Goal: Information Seeking & Learning: Learn about a topic

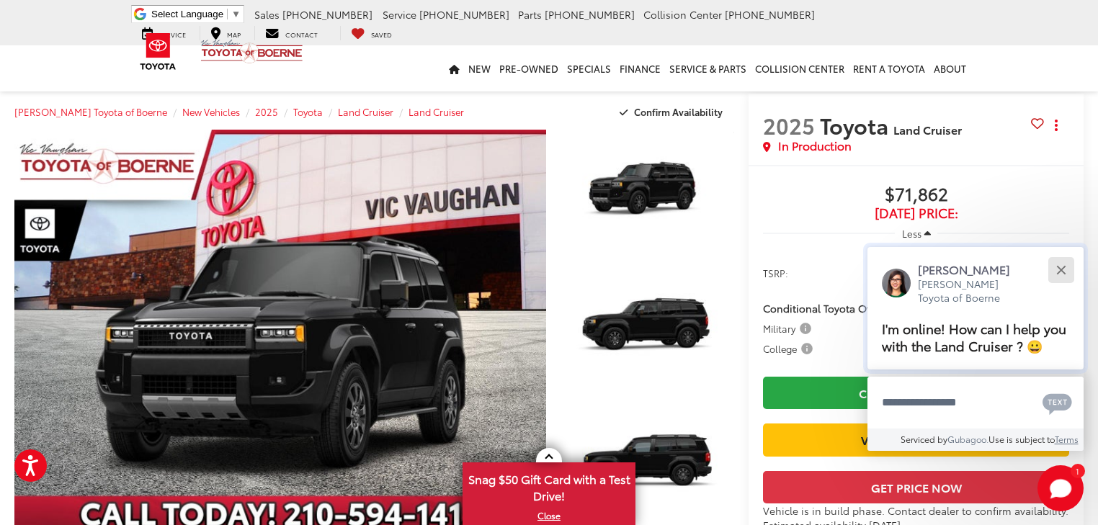
click at [1063, 269] on button "Close" at bounding box center [1060, 269] width 31 height 31
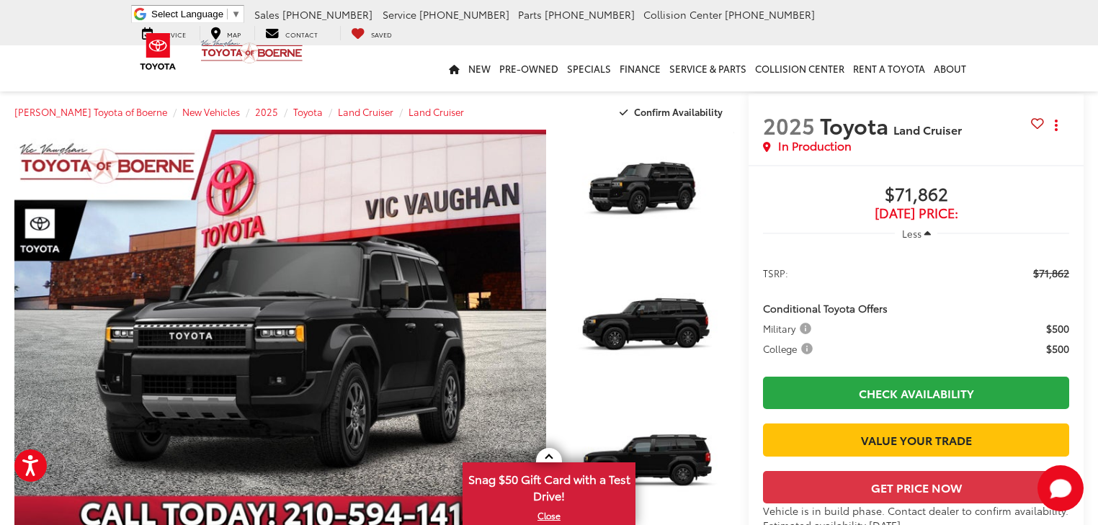
scroll to position [58, 0]
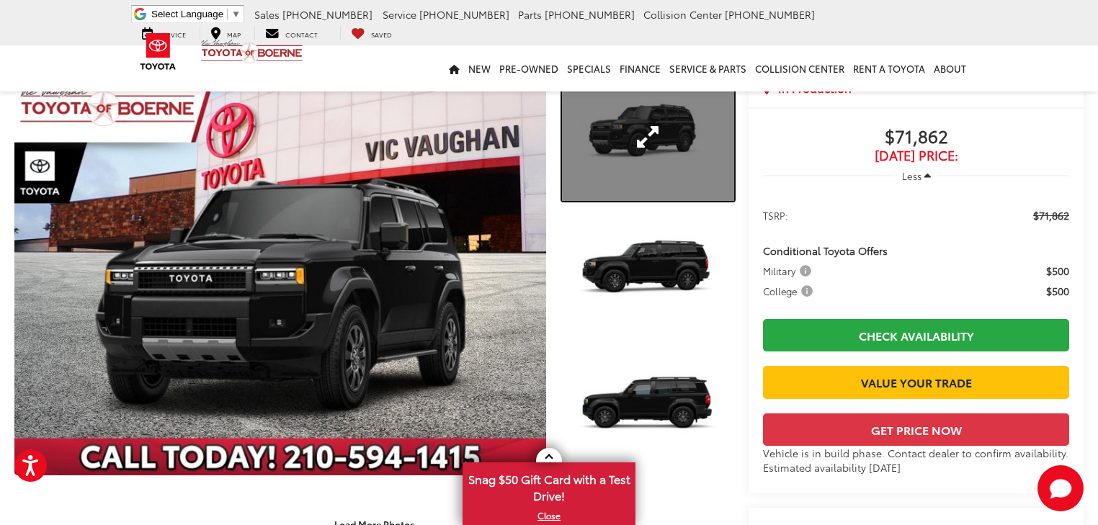
click at [670, 133] on link "Expand Photo 1" at bounding box center [648, 136] width 172 height 129
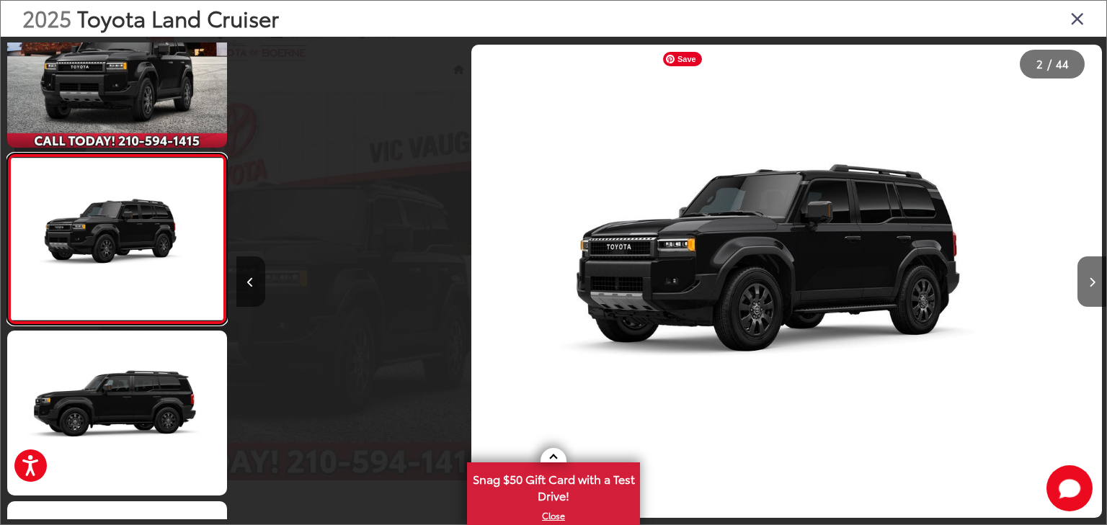
scroll to position [0, 870]
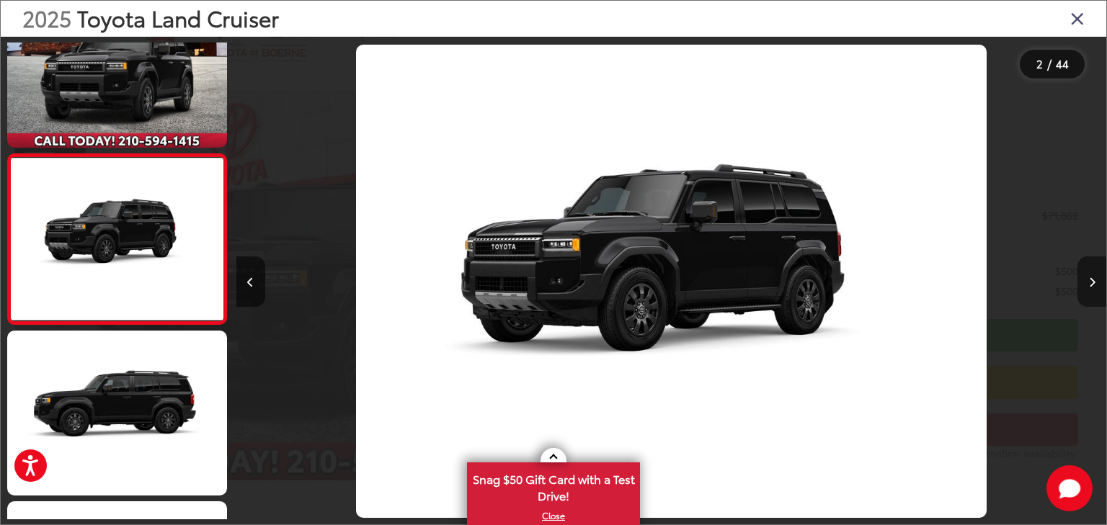
click at [1090, 284] on icon "Next image" at bounding box center [1092, 282] width 6 height 10
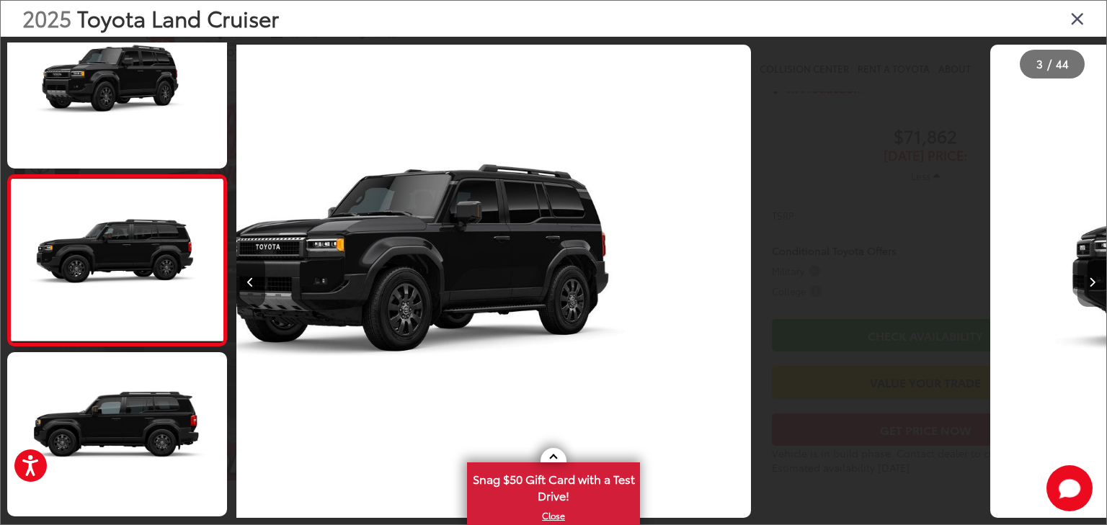
scroll to position [231, 0]
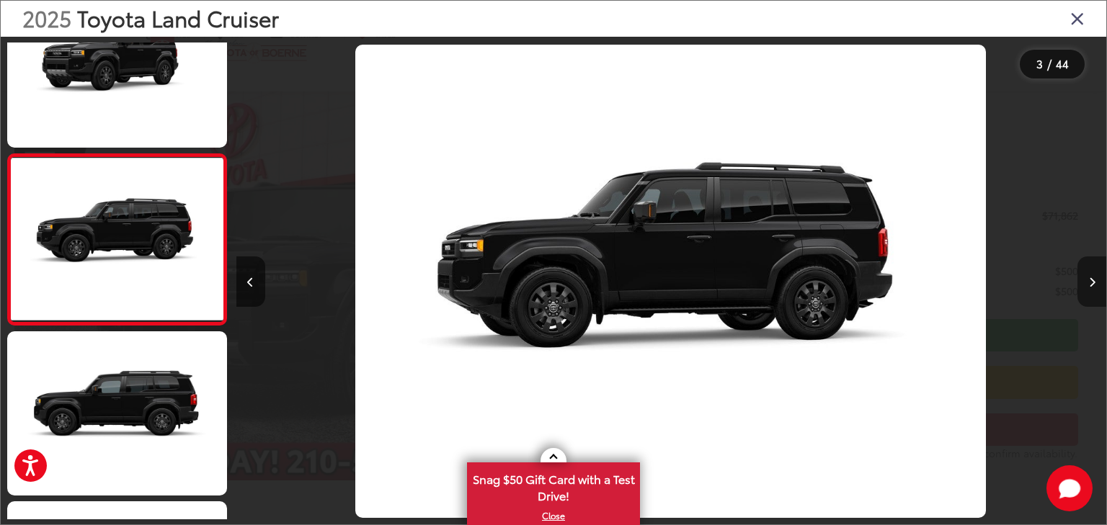
click at [1090, 284] on icon "Next image" at bounding box center [1092, 282] width 6 height 10
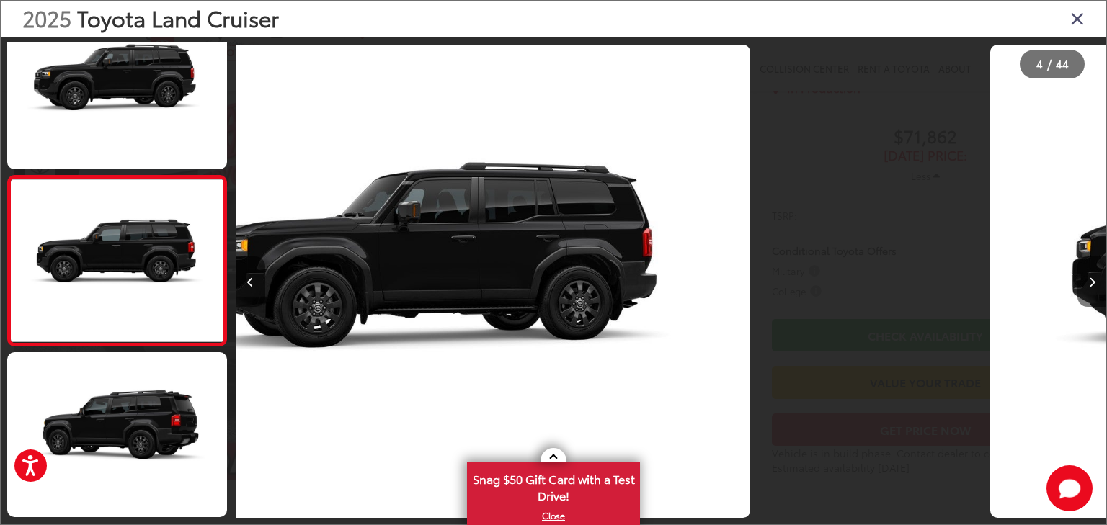
scroll to position [401, 0]
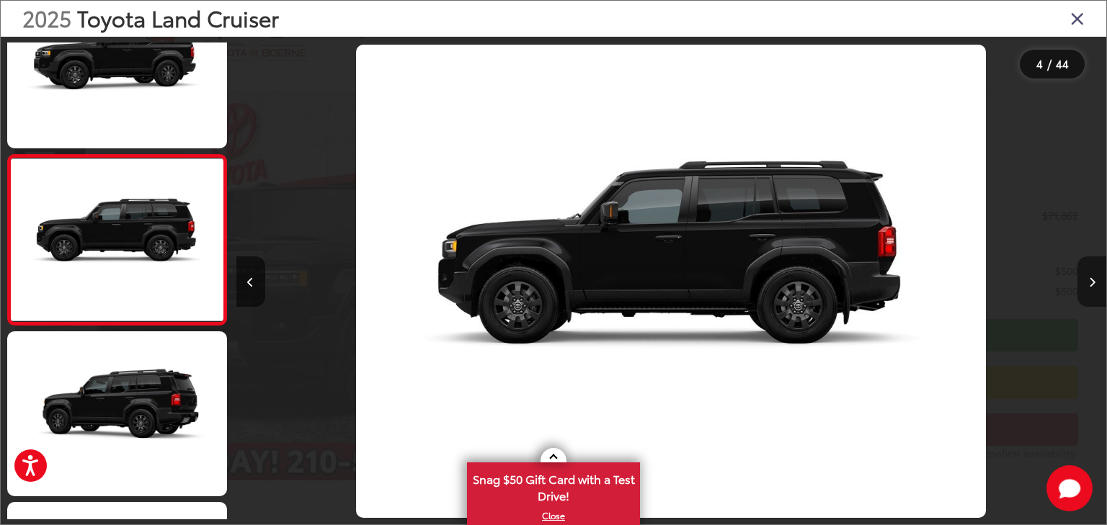
click at [1090, 284] on icon "Next image" at bounding box center [1092, 282] width 6 height 10
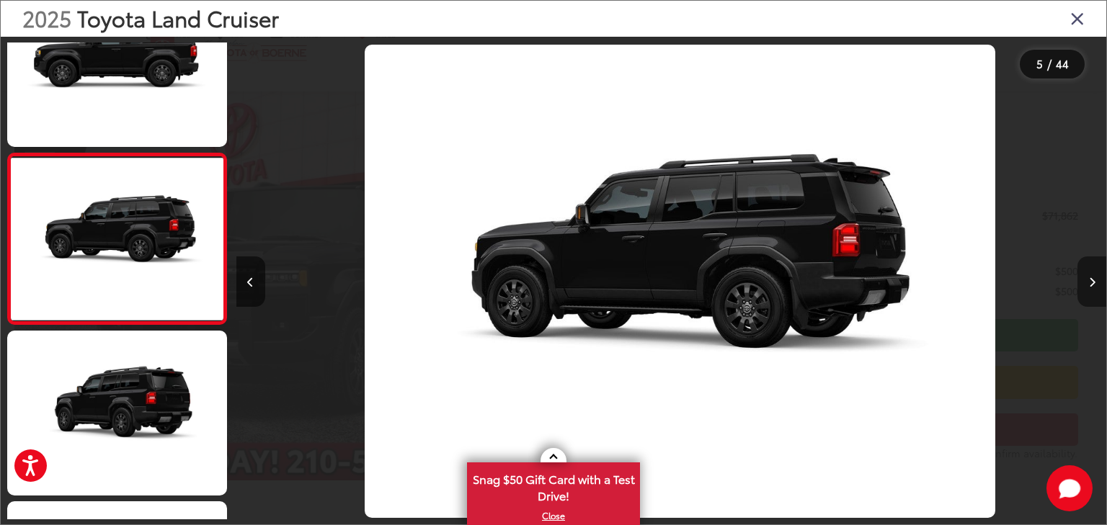
scroll to position [0, 0]
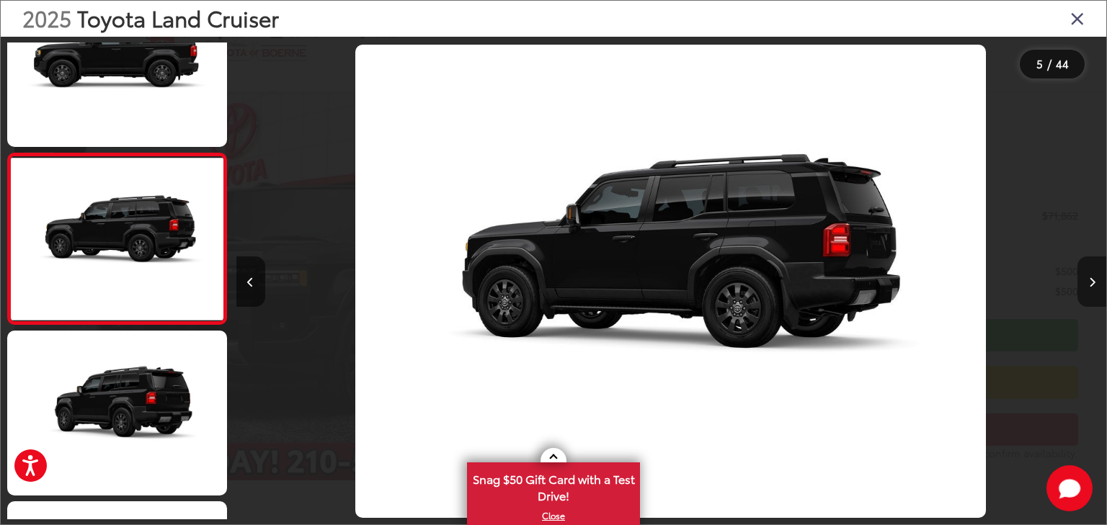
click at [1090, 284] on icon "Next image" at bounding box center [1092, 282] width 6 height 10
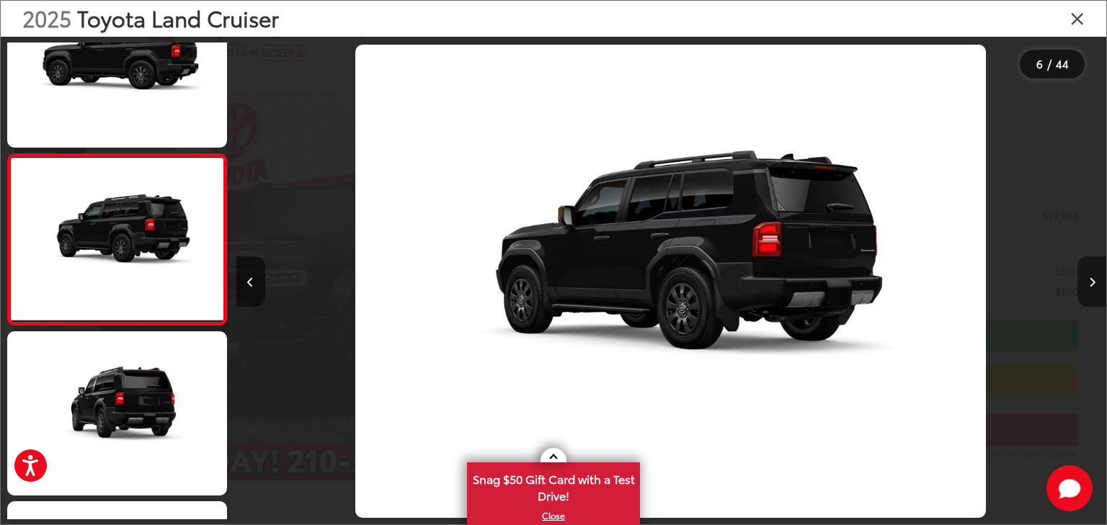
click at [1090, 284] on icon "Next image" at bounding box center [1092, 282] width 6 height 10
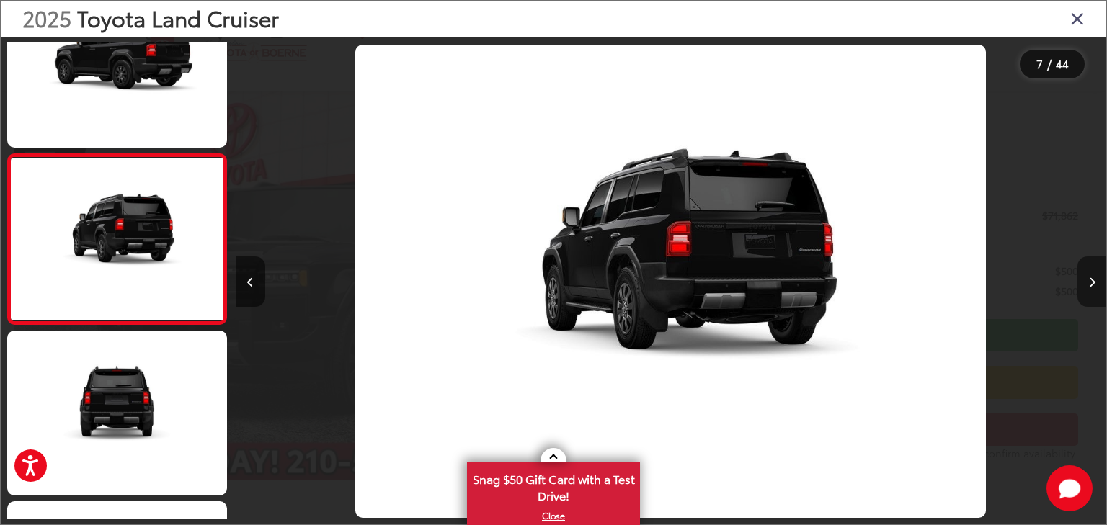
click at [1090, 284] on icon "Next image" at bounding box center [1092, 282] width 6 height 10
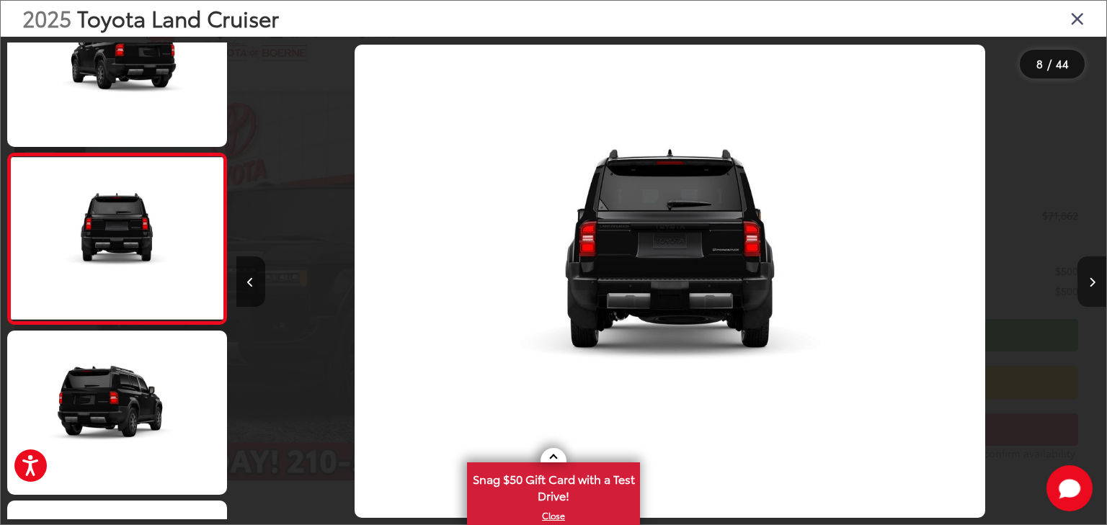
click at [1090, 284] on icon "Next image" at bounding box center [1092, 282] width 6 height 10
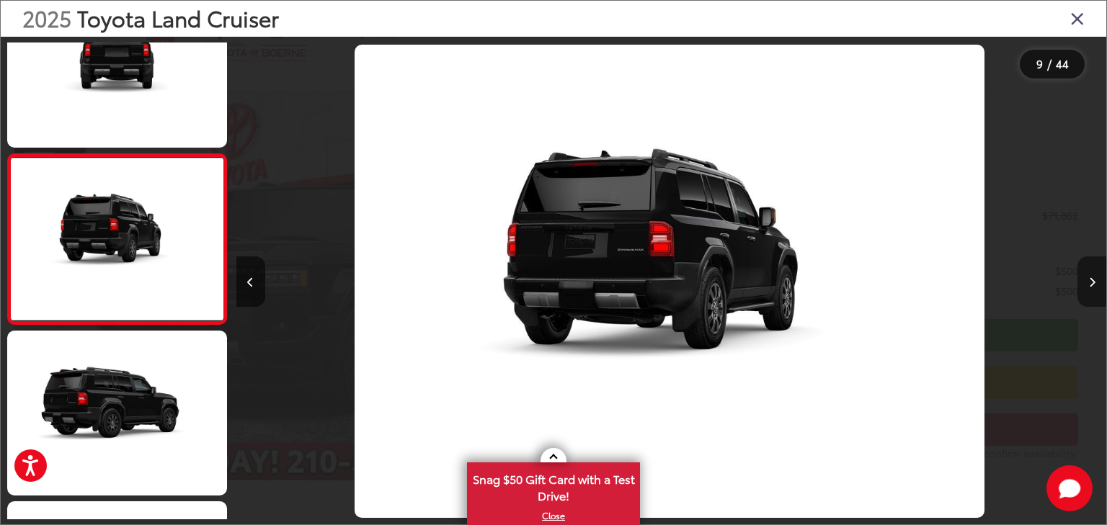
click at [1090, 284] on icon "Next image" at bounding box center [1092, 282] width 6 height 10
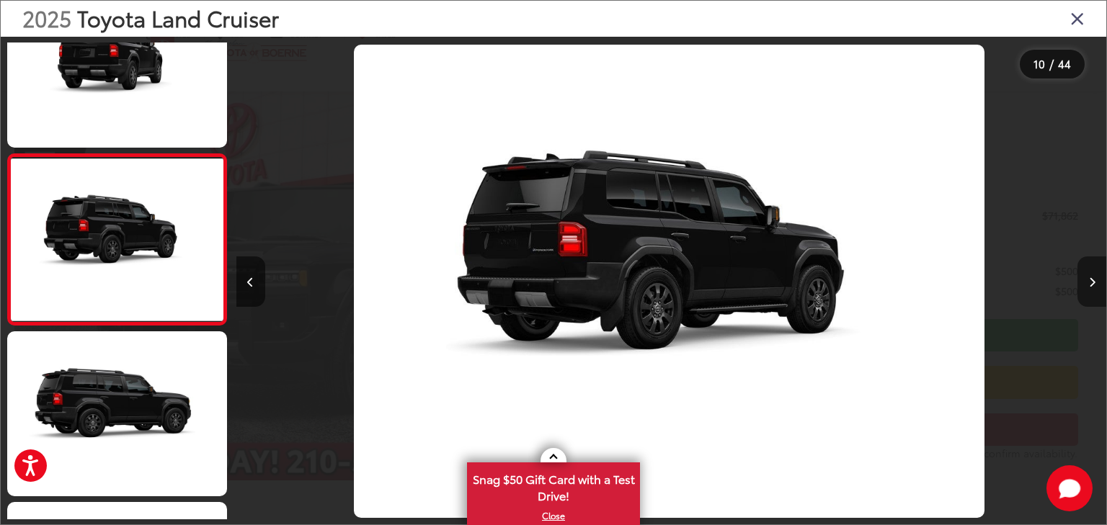
click at [1090, 284] on icon "Next image" at bounding box center [1092, 282] width 6 height 10
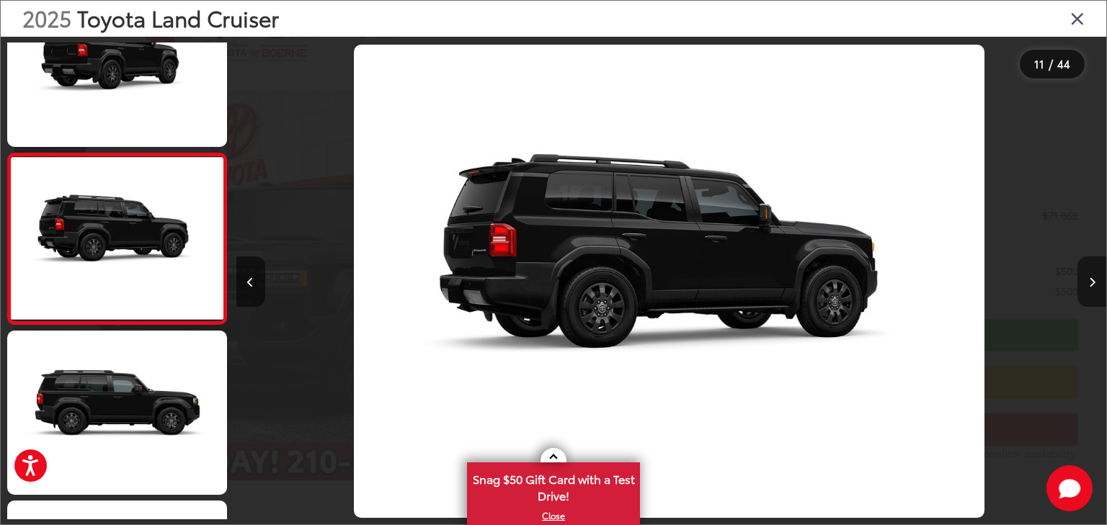
click at [1090, 284] on icon "Next image" at bounding box center [1092, 282] width 6 height 10
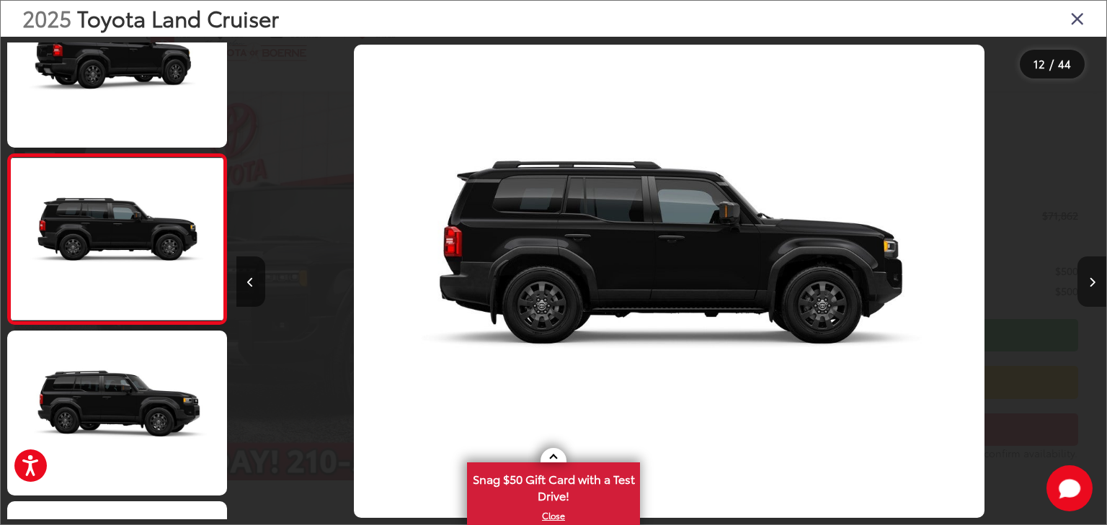
click at [1090, 284] on icon "Next image" at bounding box center [1092, 282] width 6 height 10
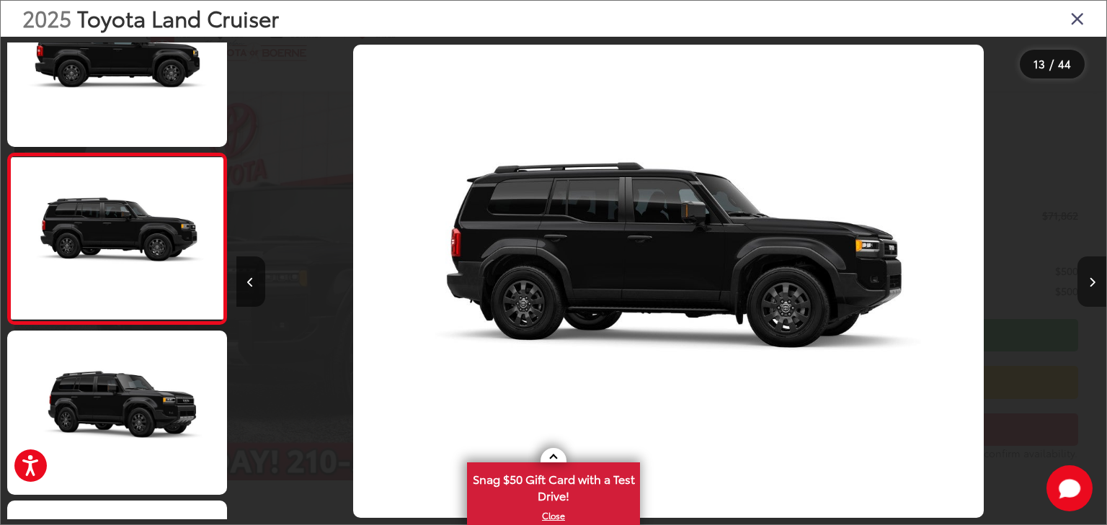
click at [1090, 284] on icon "Next image" at bounding box center [1092, 282] width 6 height 10
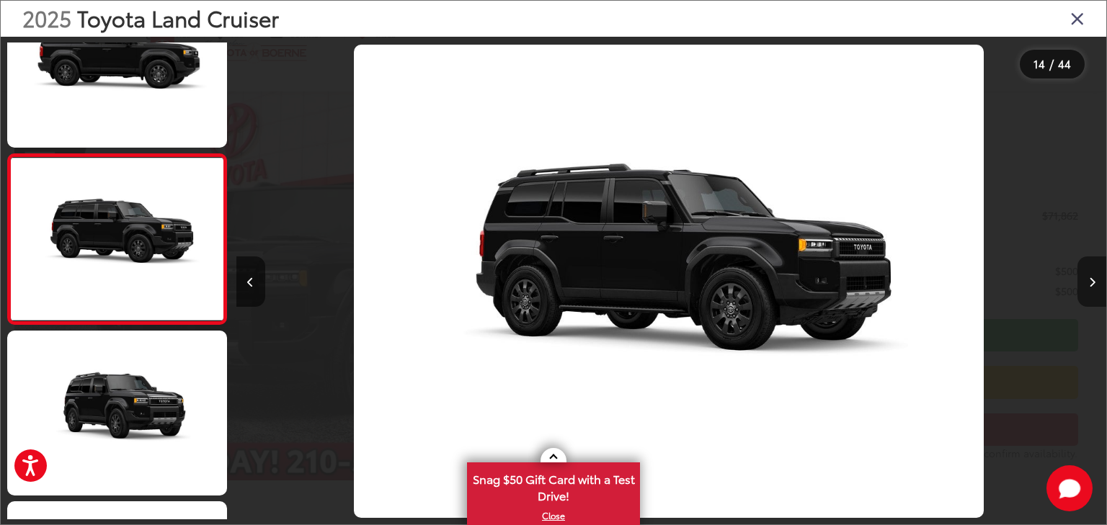
click at [1090, 284] on icon "Next image" at bounding box center [1092, 282] width 6 height 10
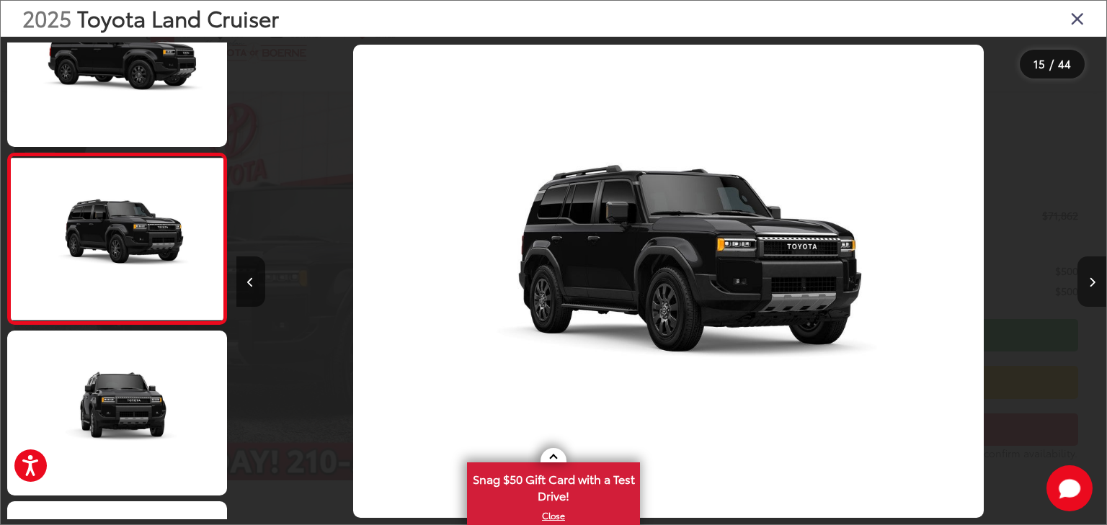
click at [1090, 284] on icon "Next image" at bounding box center [1092, 282] width 6 height 10
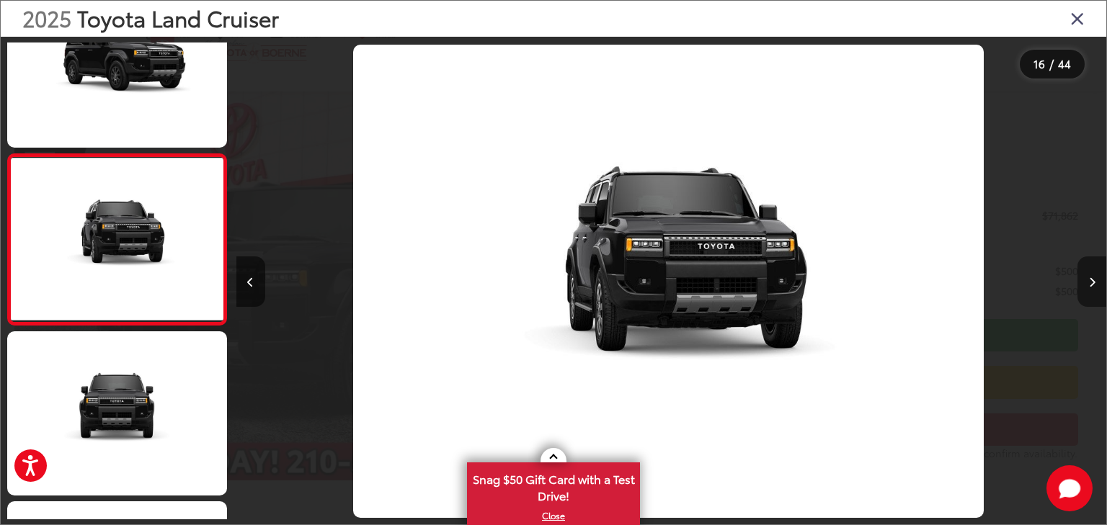
click at [1090, 284] on icon "Next image" at bounding box center [1092, 282] width 6 height 10
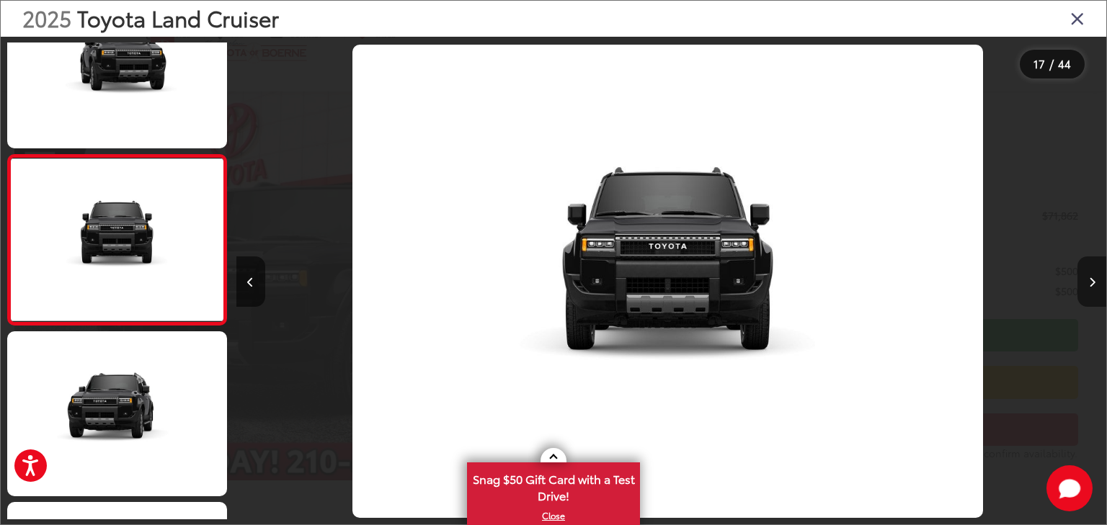
click at [1090, 284] on icon "Next image" at bounding box center [1092, 282] width 6 height 10
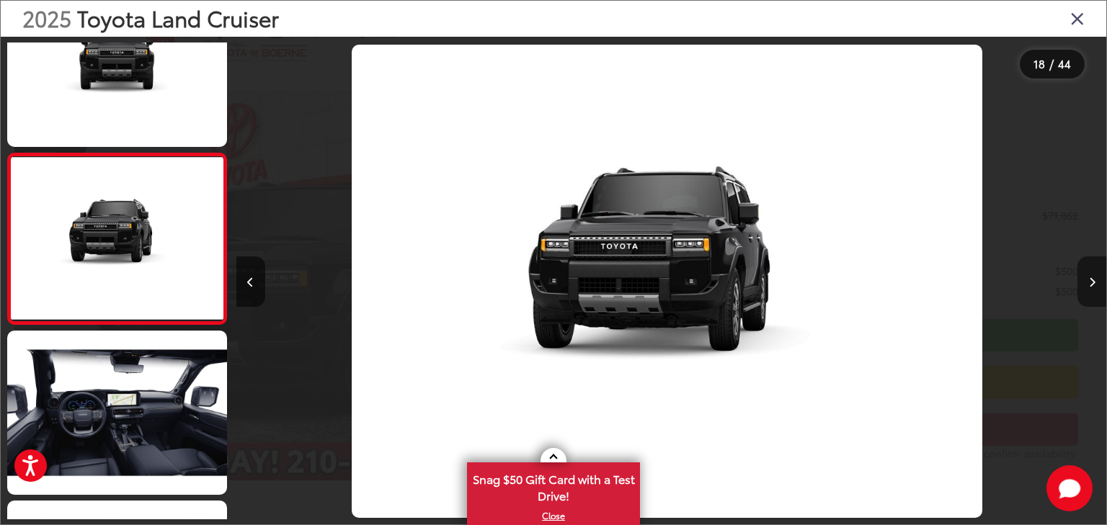
click at [1090, 284] on icon "Next image" at bounding box center [1092, 282] width 6 height 10
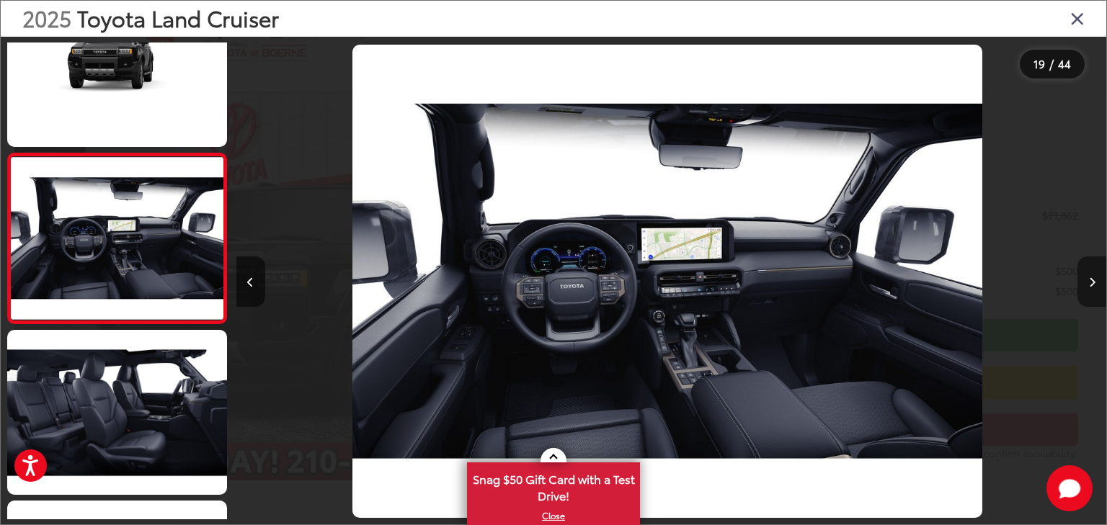
click at [1090, 284] on icon "Next image" at bounding box center [1092, 282] width 6 height 10
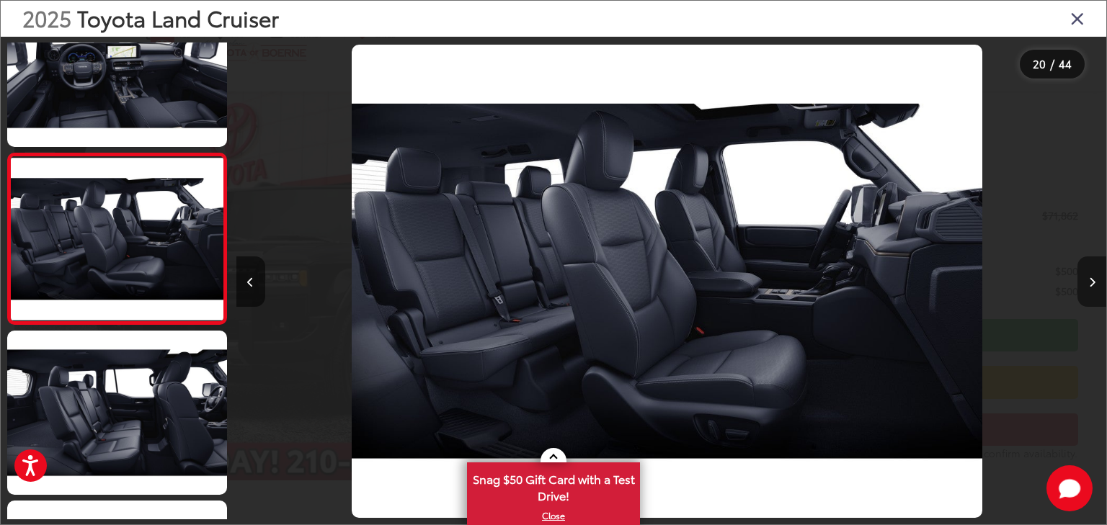
click at [1090, 284] on icon "Next image" at bounding box center [1092, 282] width 6 height 10
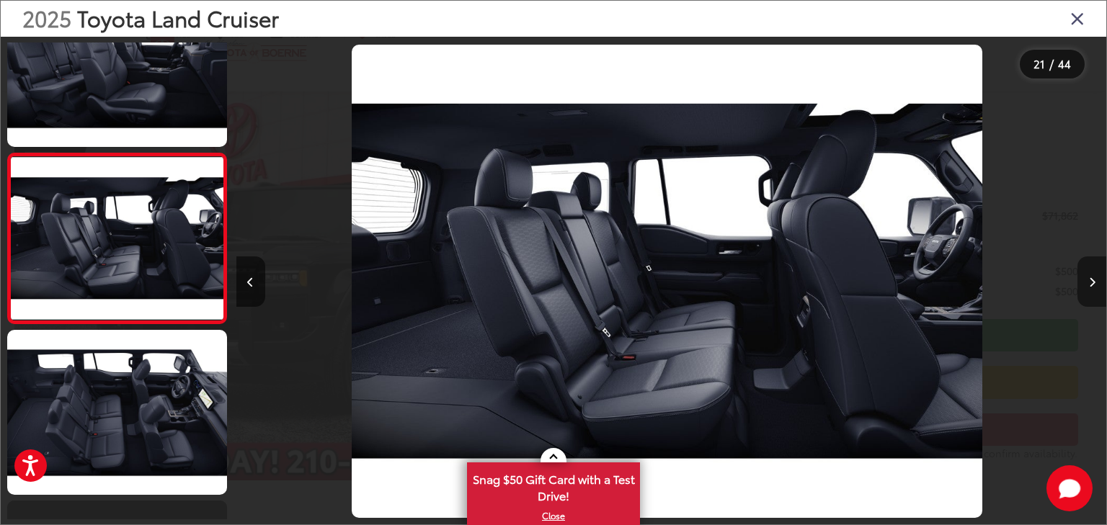
click at [1090, 284] on icon "Next image" at bounding box center [1092, 282] width 6 height 10
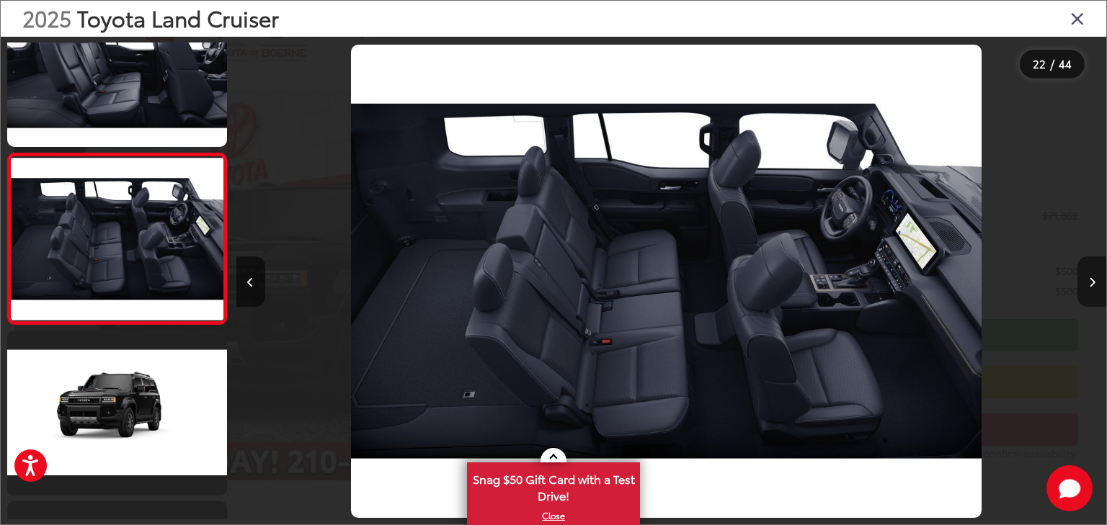
click at [1090, 284] on icon "Next image" at bounding box center [1092, 282] width 6 height 10
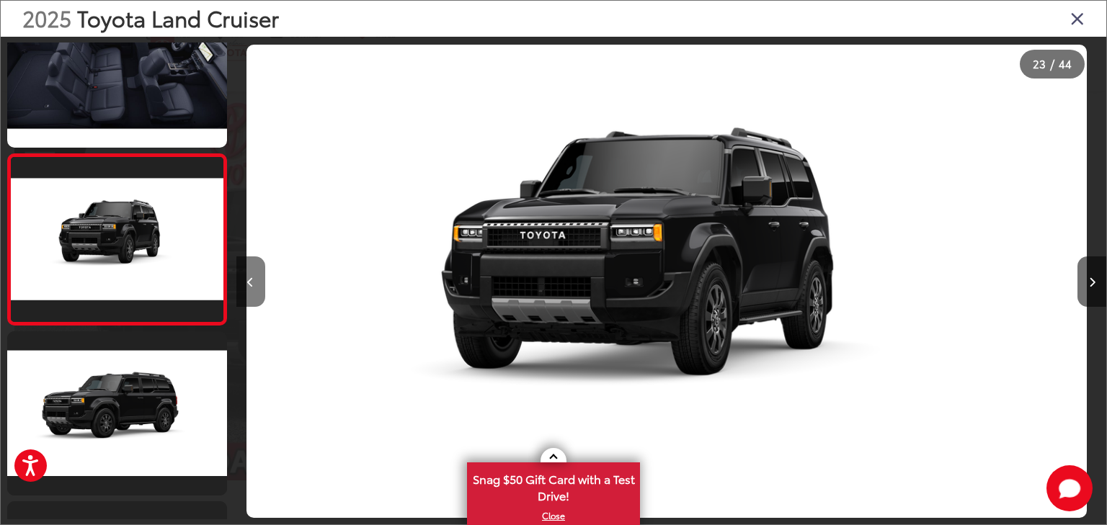
click at [252, 277] on icon "Previous image" at bounding box center [250, 282] width 6 height 10
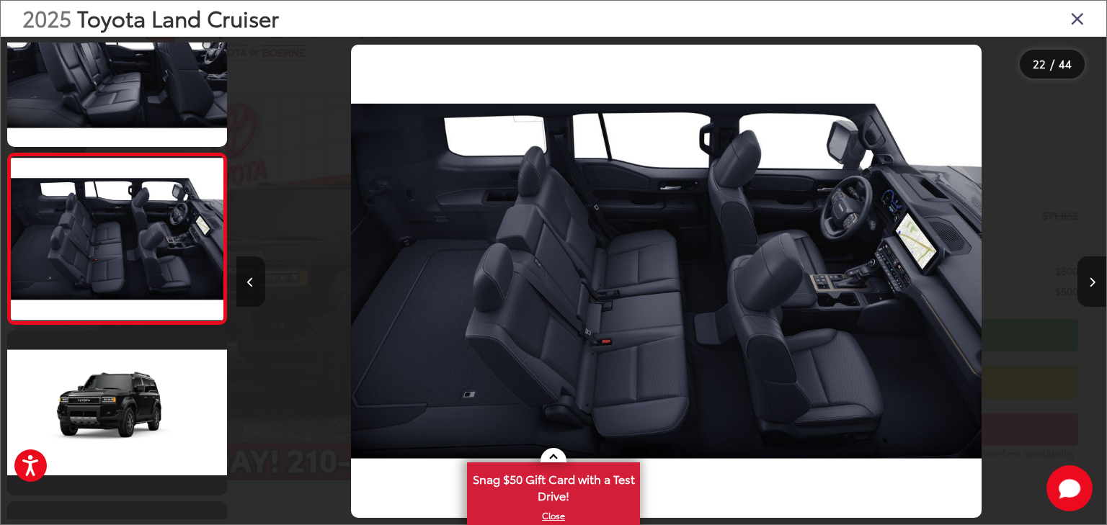
click at [252, 277] on icon "Previous image" at bounding box center [250, 282] width 6 height 10
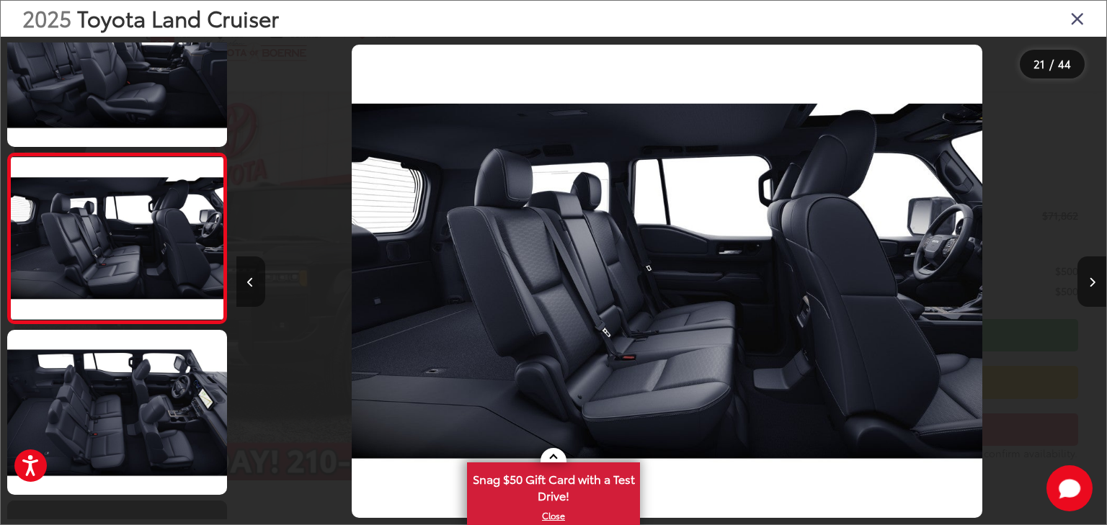
click at [252, 277] on icon "Previous image" at bounding box center [250, 282] width 6 height 10
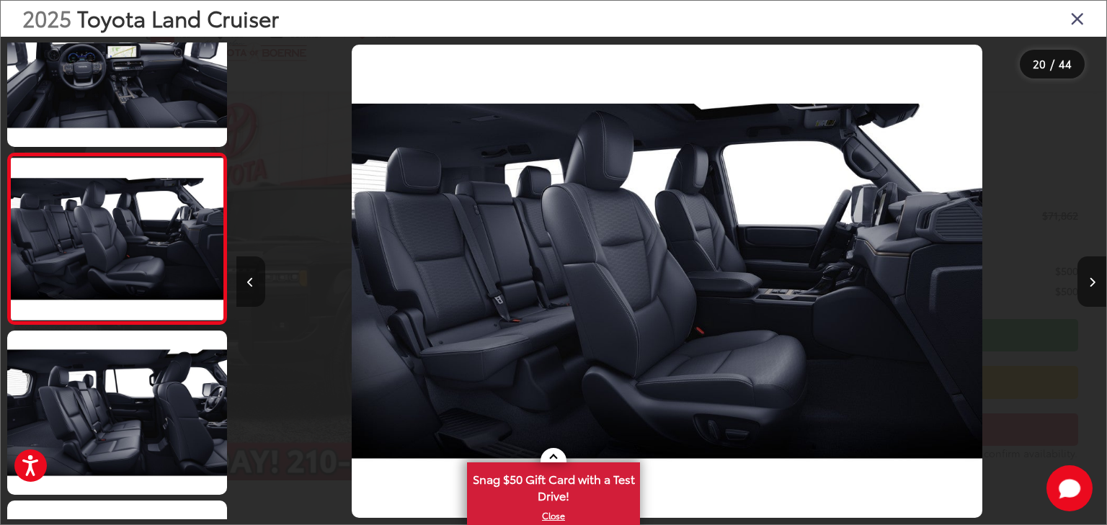
click at [252, 277] on icon "Previous image" at bounding box center [250, 282] width 6 height 10
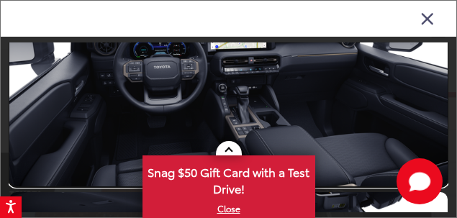
drag, startPoint x: 692, startPoint y: 306, endPoint x: 288, endPoint y: 128, distance: 441.9
click at [288, 128] on link at bounding box center [228, 63] width 439 height 247
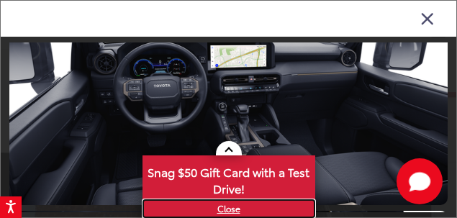
click at [238, 210] on link "X" at bounding box center [229, 209] width 170 height 16
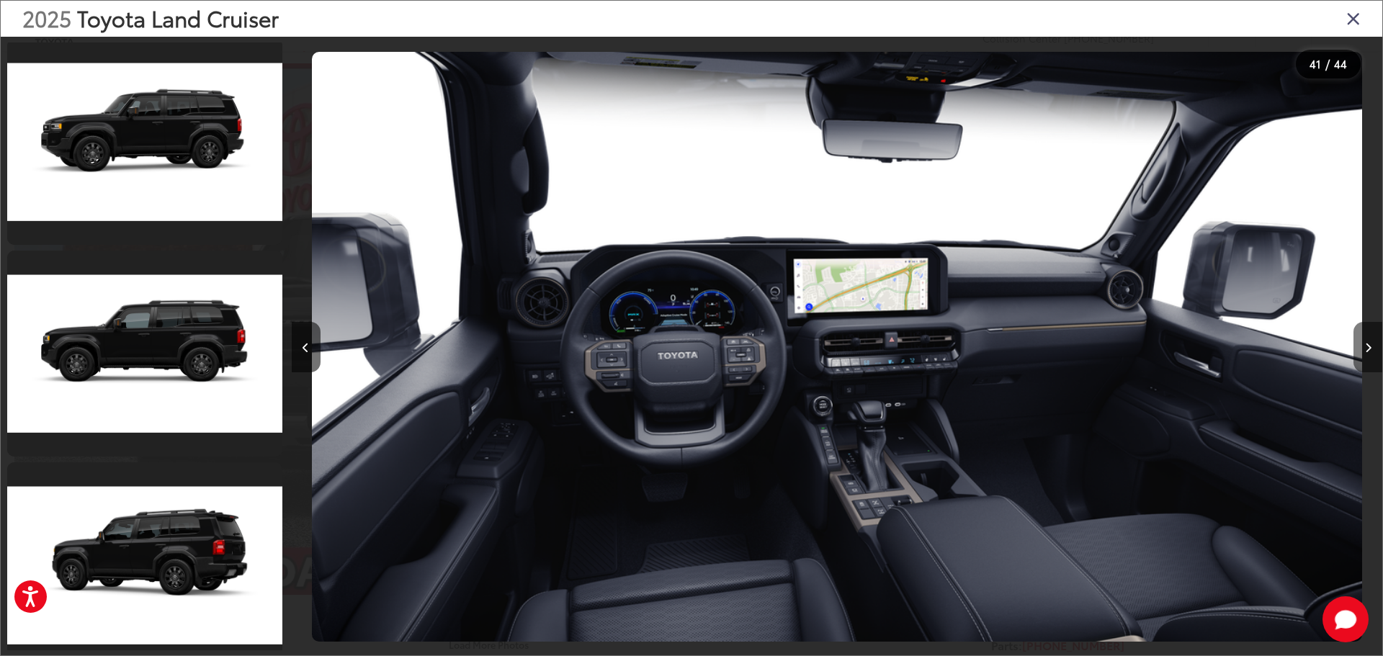
click at [1097, 353] on button "Next image" at bounding box center [1368, 347] width 29 height 50
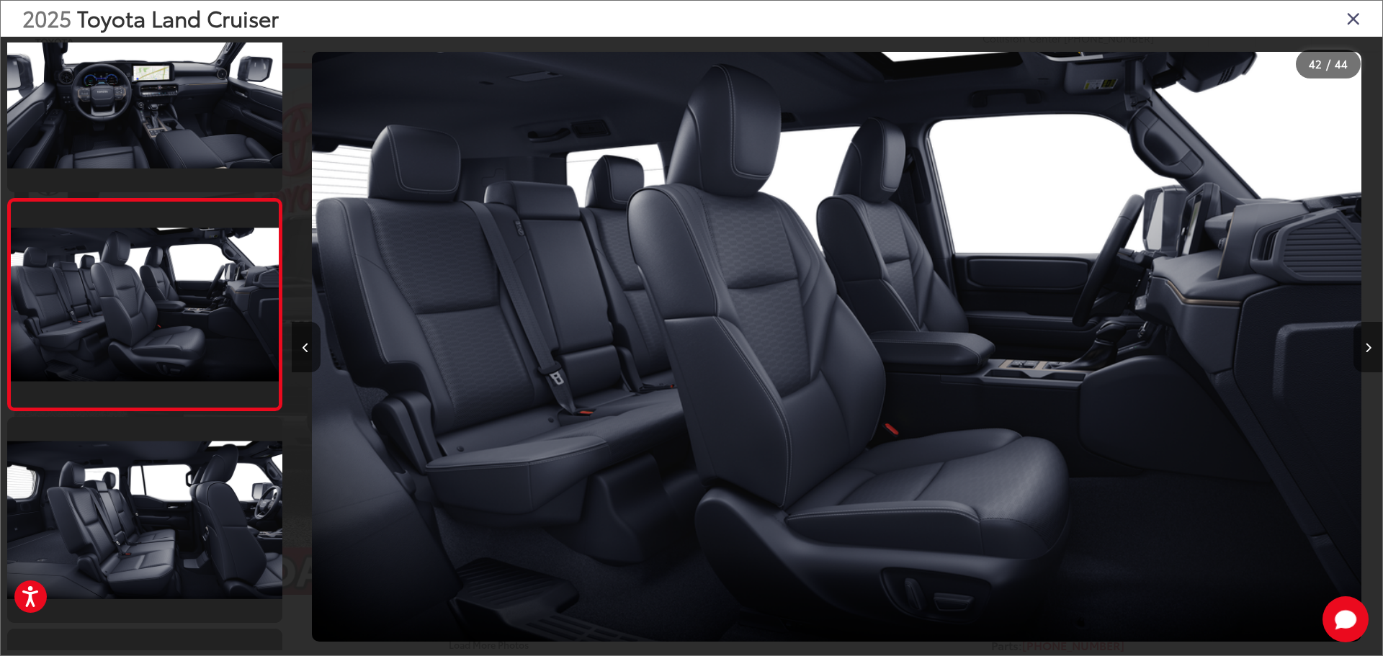
click at [1097, 353] on button "Next image" at bounding box center [1368, 347] width 29 height 50
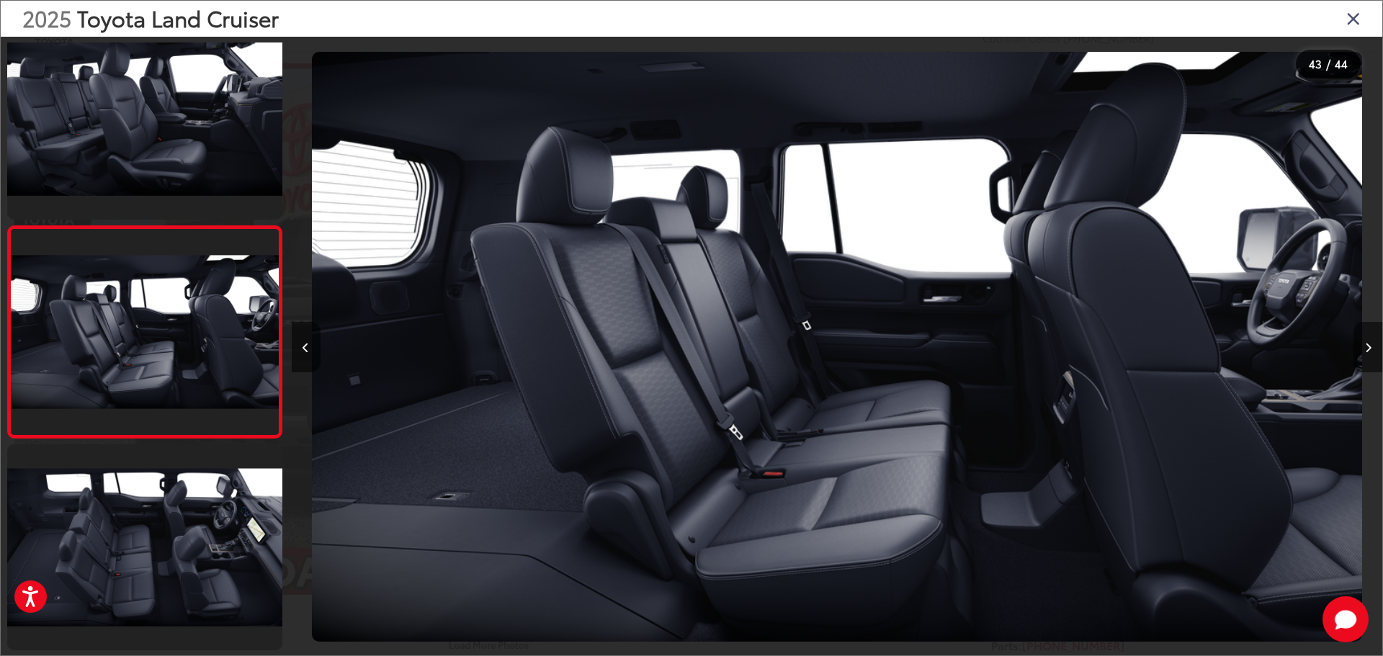
click at [1097, 22] on icon "Close gallery" at bounding box center [1354, 18] width 14 height 19
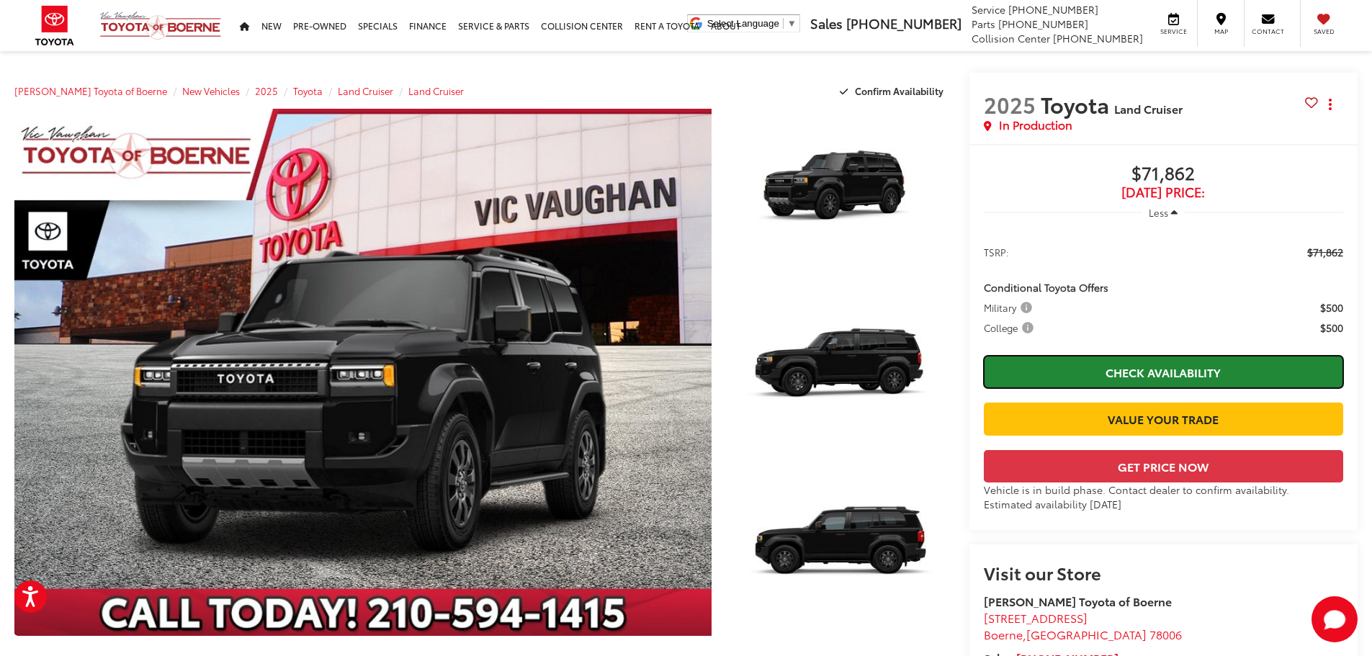
click at [1097, 365] on link "Check Availability" at bounding box center [1164, 372] width 360 height 32
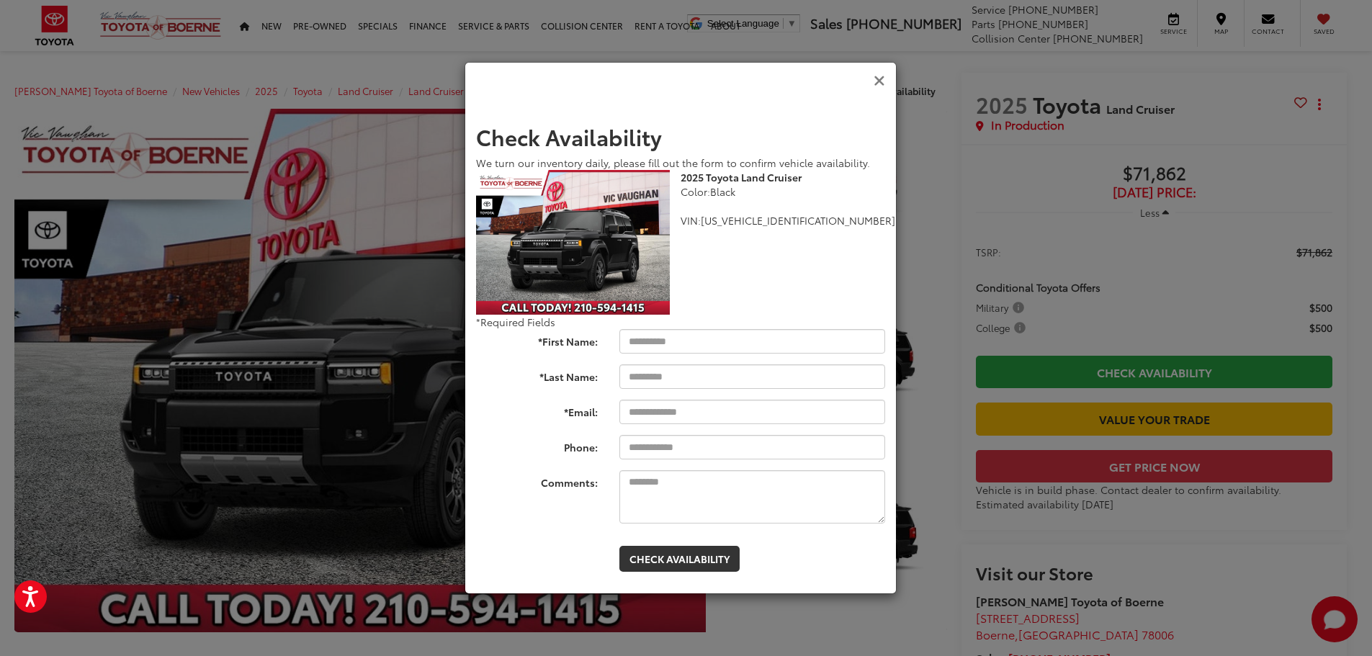
click at [876, 83] on icon "Close" at bounding box center [880, 80] width 12 height 15
